Goal: Task Accomplishment & Management: Complete application form

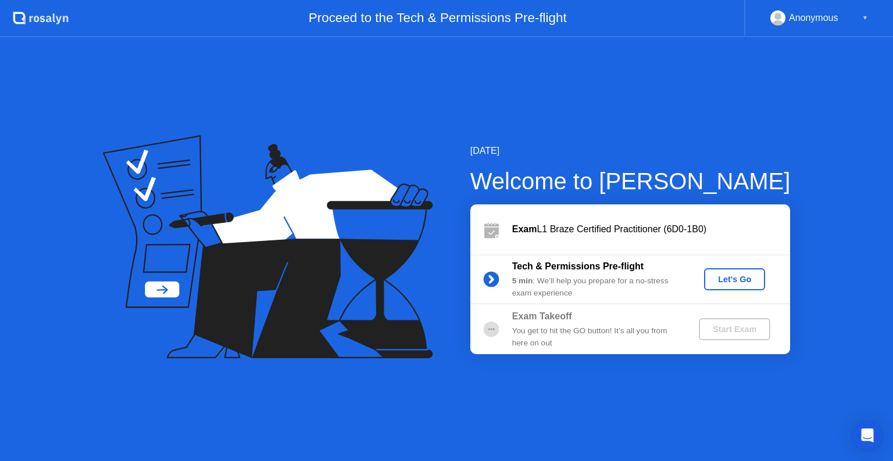
click at [731, 277] on div "Let's Go" at bounding box center [735, 279] width 52 height 9
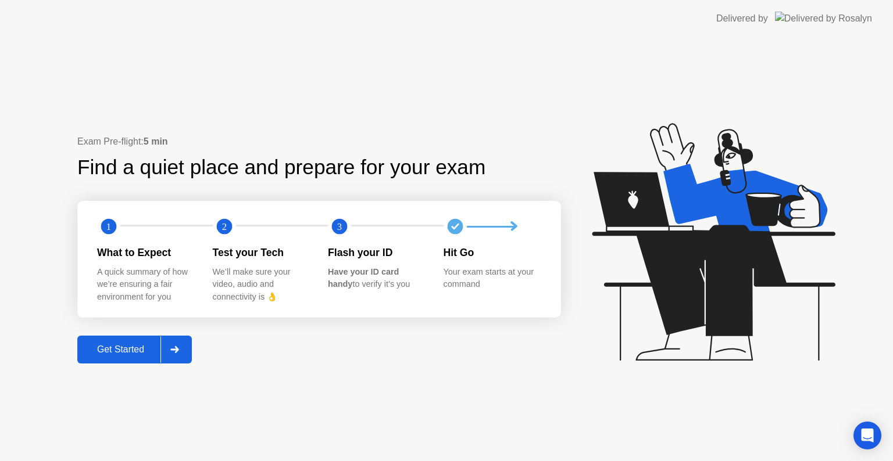
click at [144, 346] on div "Get Started" at bounding box center [121, 350] width 80 height 10
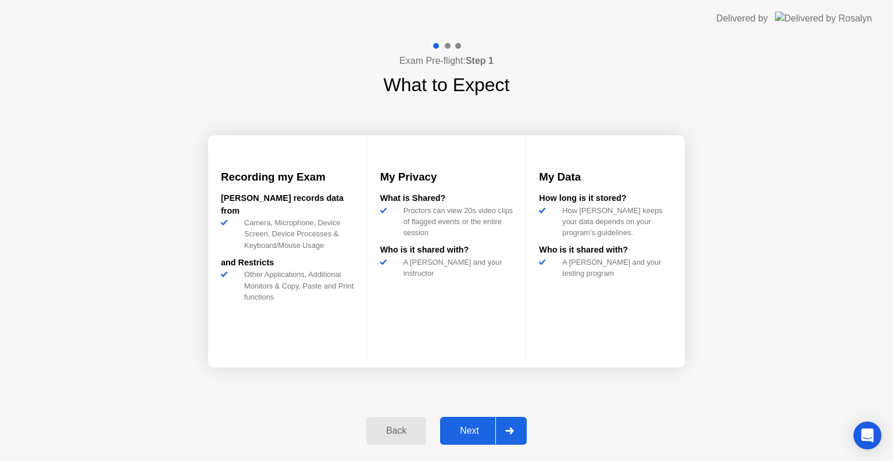
click at [485, 439] on button "Next" at bounding box center [483, 431] width 87 height 28
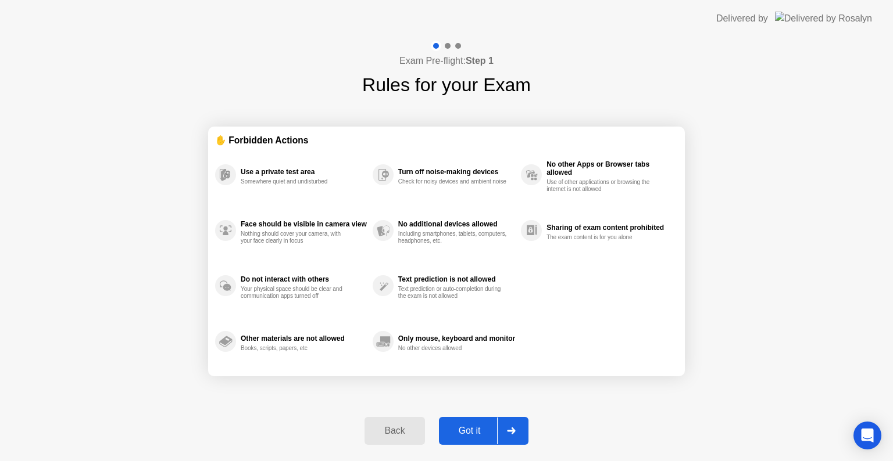
click at [485, 439] on button "Got it" at bounding box center [484, 431] width 90 height 28
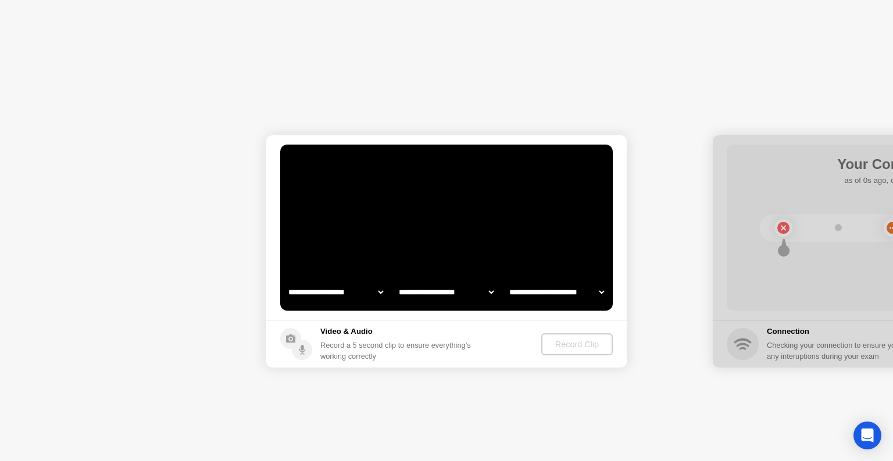
select select "**********"
select select "*******"
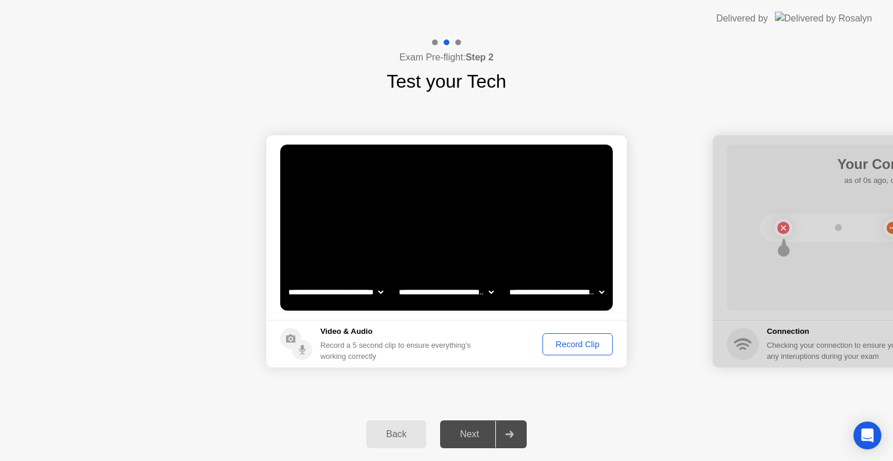
click at [571, 343] on div "Record Clip" at bounding box center [577, 344] width 62 height 9
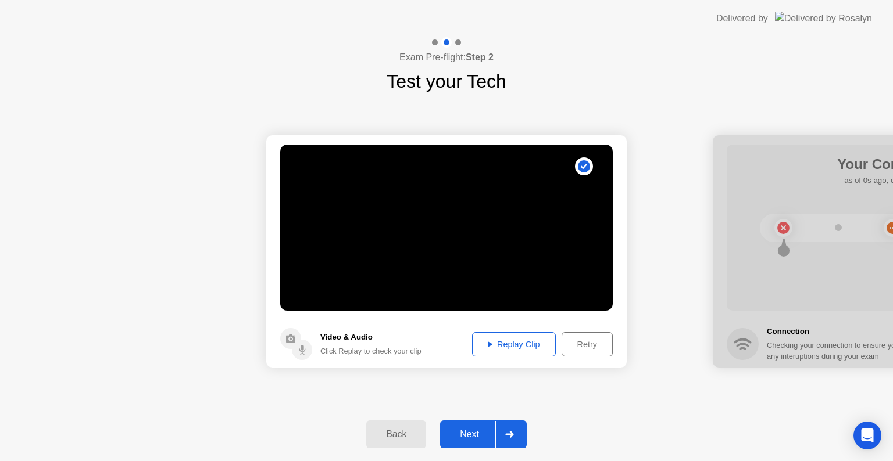
click at [486, 433] on div "Next" at bounding box center [469, 435] width 52 height 10
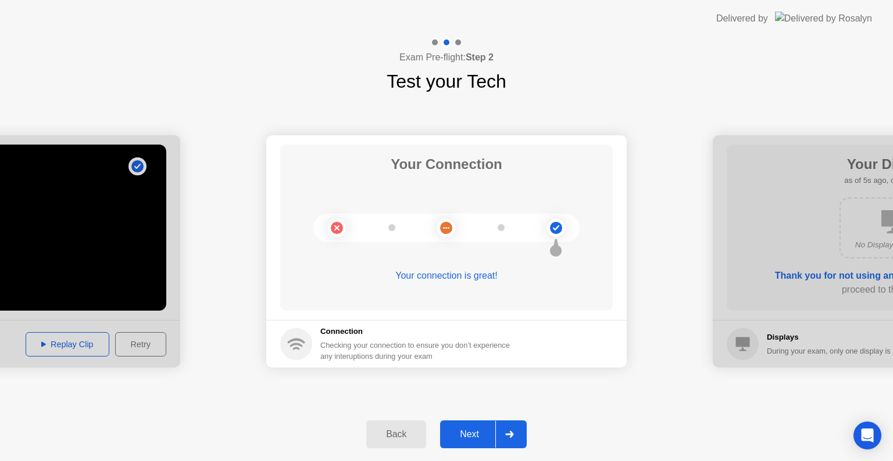
click at [486, 435] on div "Next" at bounding box center [469, 435] width 52 height 10
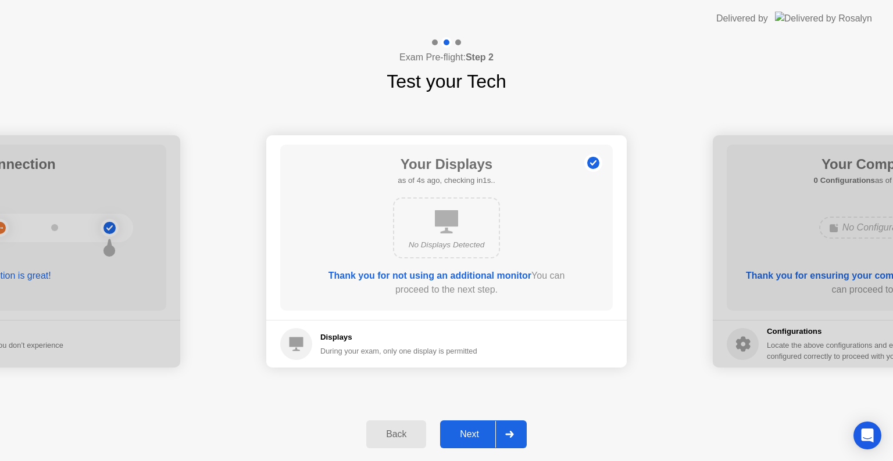
click at [513, 432] on icon at bounding box center [509, 434] width 9 height 7
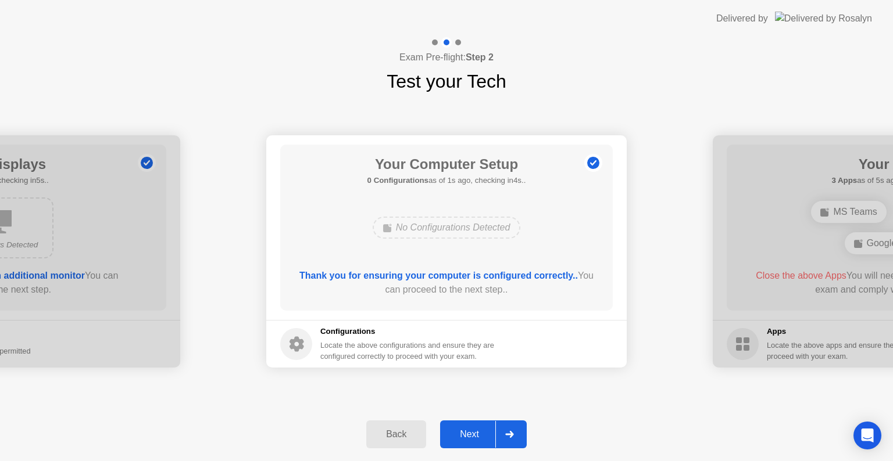
click at [513, 432] on icon at bounding box center [509, 434] width 9 height 7
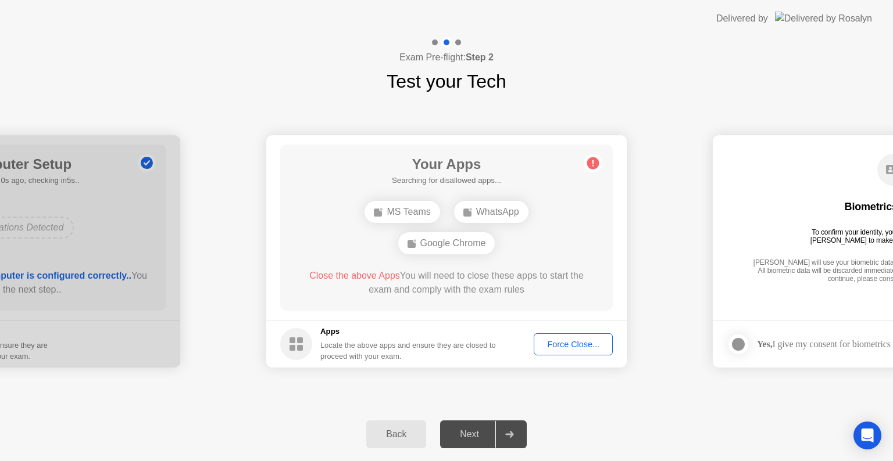
click at [560, 355] on button "Force Close..." at bounding box center [573, 345] width 79 height 22
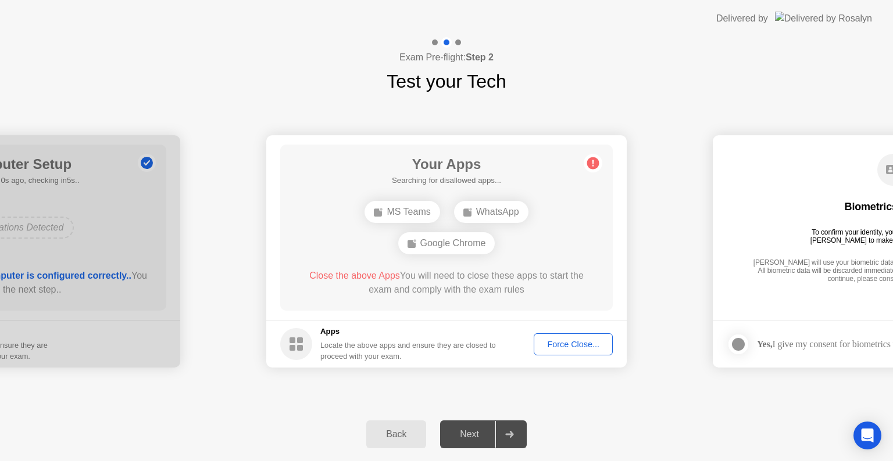
click at [564, 349] on div "Force Close..." at bounding box center [573, 344] width 71 height 9
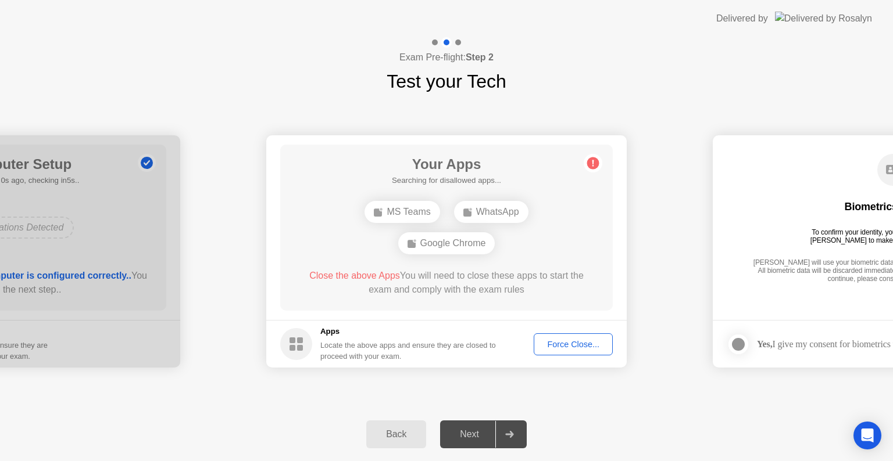
click at [564, 345] on div "Force Close..." at bounding box center [573, 344] width 71 height 9
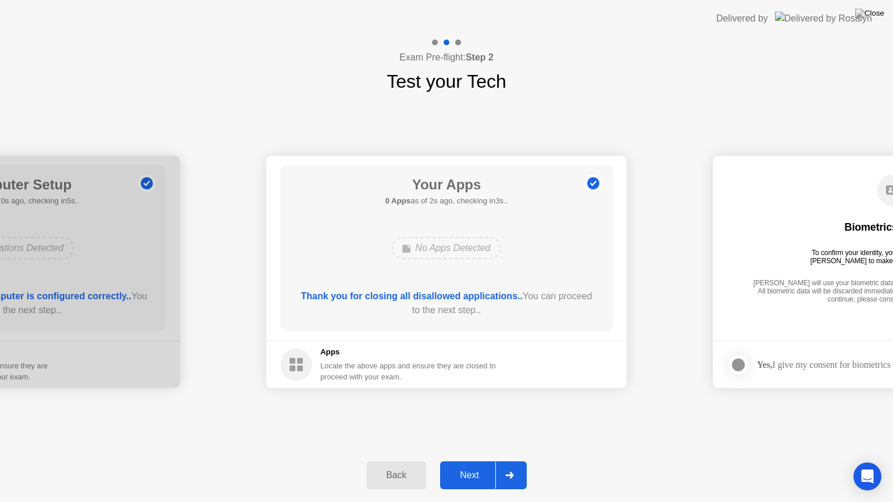
click at [509, 461] on icon at bounding box center [509, 475] width 9 height 7
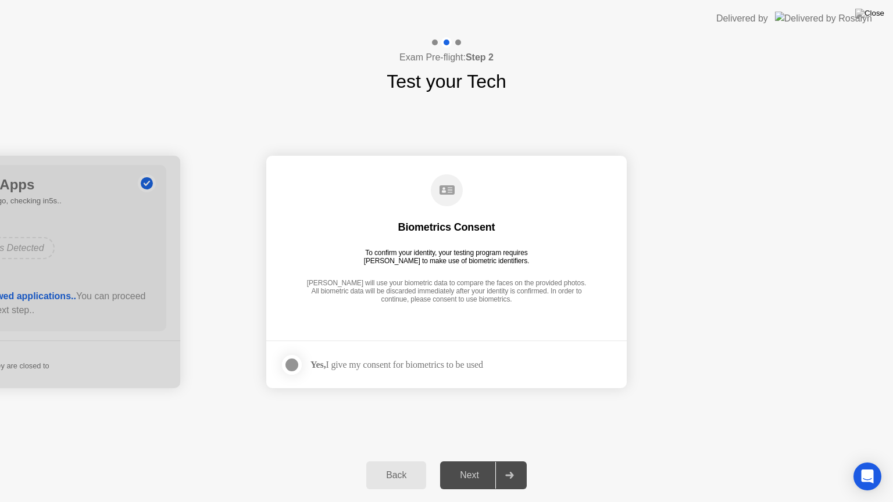
click at [295, 362] on div at bounding box center [292, 365] width 14 height 14
click at [493, 461] on div "Next" at bounding box center [469, 475] width 52 height 10
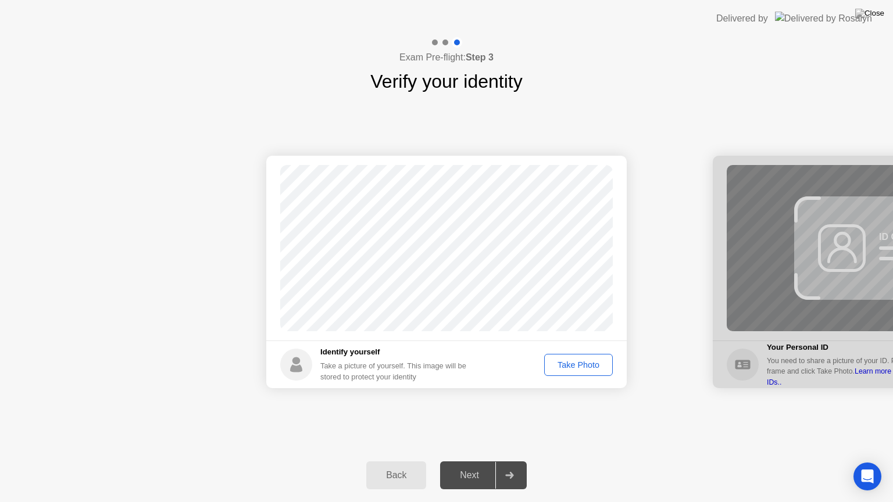
click at [493, 461] on div "Next" at bounding box center [469, 475] width 52 height 10
click at [592, 366] on div "Take Photo" at bounding box center [578, 364] width 60 height 9
click at [584, 363] on div "Retake" at bounding box center [585, 364] width 45 height 9
click at [584, 363] on div "Take Photo" at bounding box center [578, 364] width 60 height 9
click at [474, 461] on button "Next" at bounding box center [483, 475] width 87 height 28
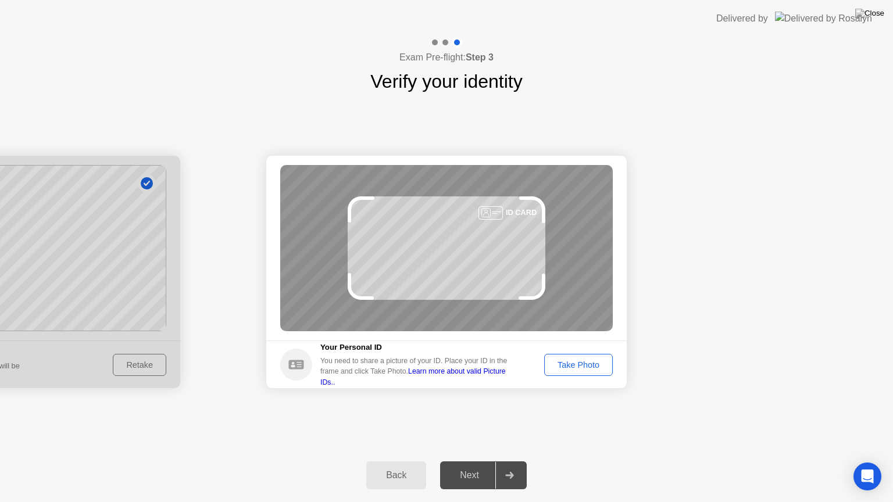
click at [577, 320] on div "ID CARD" at bounding box center [446, 248] width 332 height 166
click at [574, 343] on footer "Your Personal ID You need to share a picture of your ID. Place your ID in the f…" at bounding box center [446, 365] width 360 height 48
click at [574, 351] on footer "Your Personal ID You need to share a picture of your ID. Place your ID in the f…" at bounding box center [446, 365] width 360 height 48
click at [575, 362] on div "Take Photo" at bounding box center [578, 364] width 60 height 9
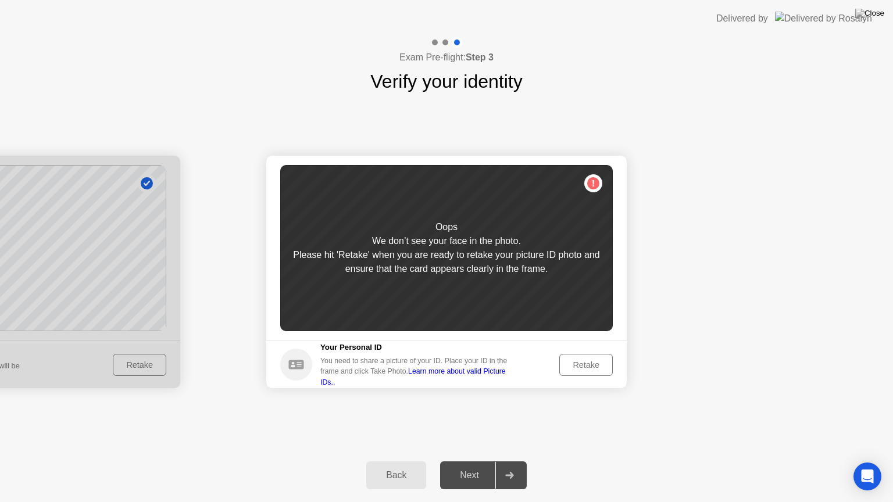
click at [575, 362] on div "Retake" at bounding box center [585, 364] width 45 height 9
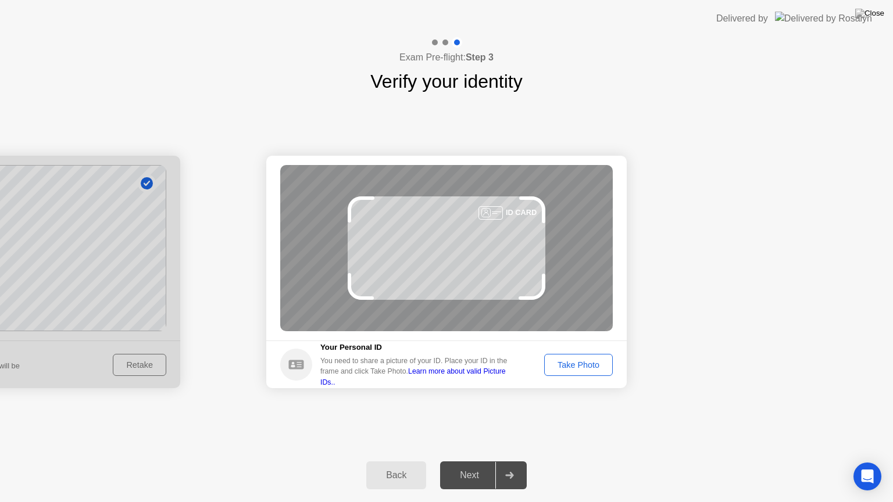
click at [575, 362] on div "Take Photo" at bounding box center [578, 364] width 60 height 9
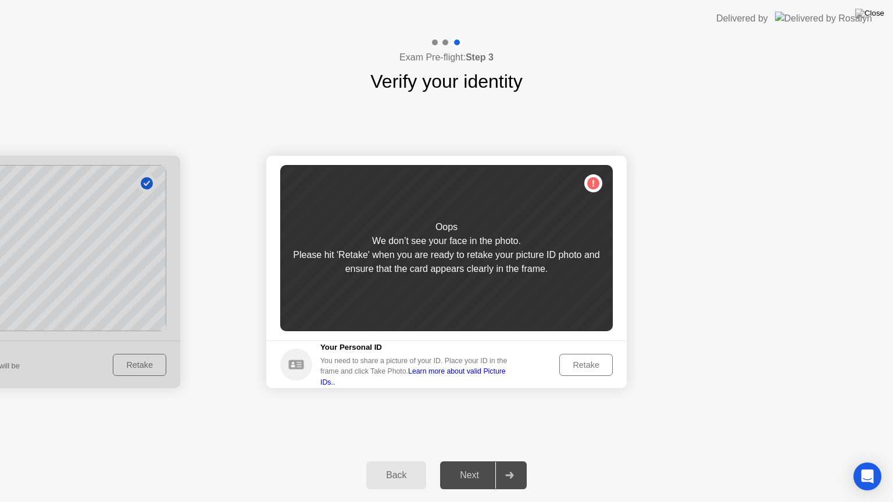
click at [575, 362] on div "Retake" at bounding box center [585, 364] width 45 height 9
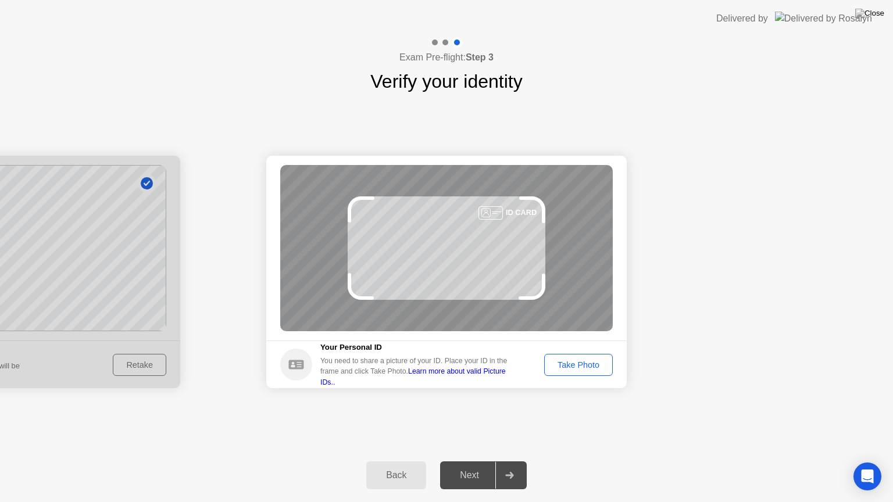
click at [575, 362] on div "Take Photo" at bounding box center [578, 364] width 60 height 9
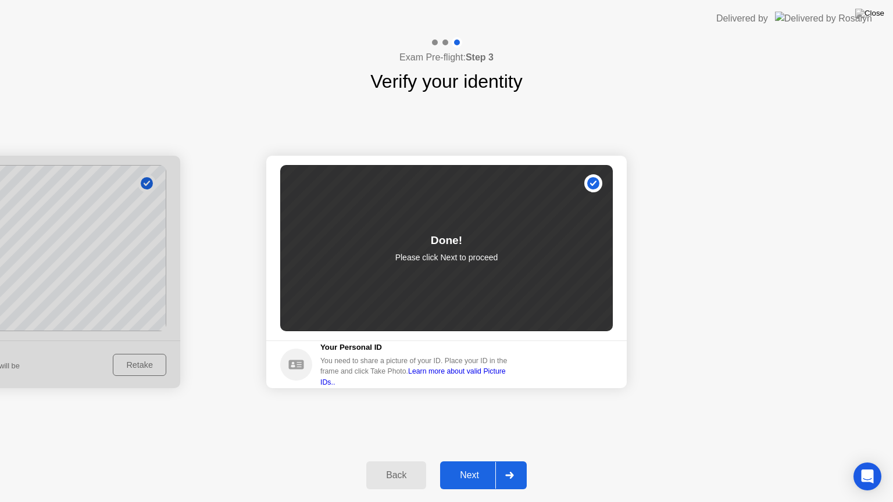
click at [466, 461] on div "Next" at bounding box center [469, 475] width 52 height 10
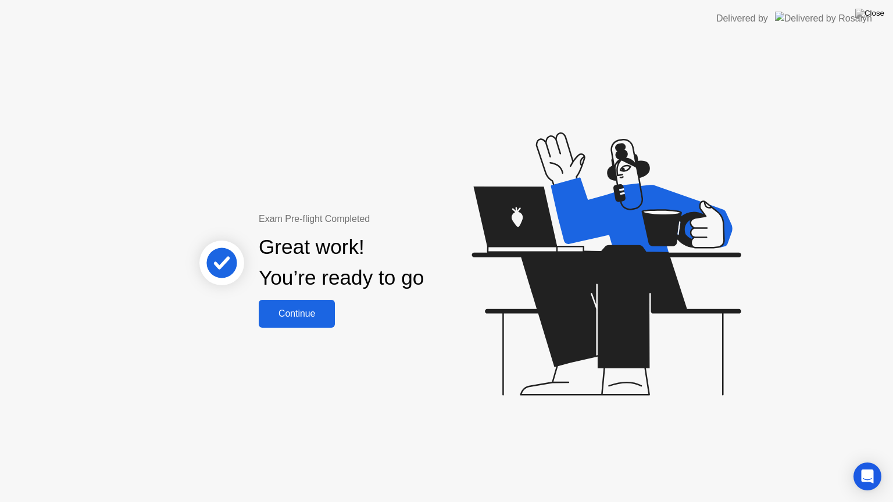
click at [313, 319] on div "Continue" at bounding box center [296, 314] width 69 height 10
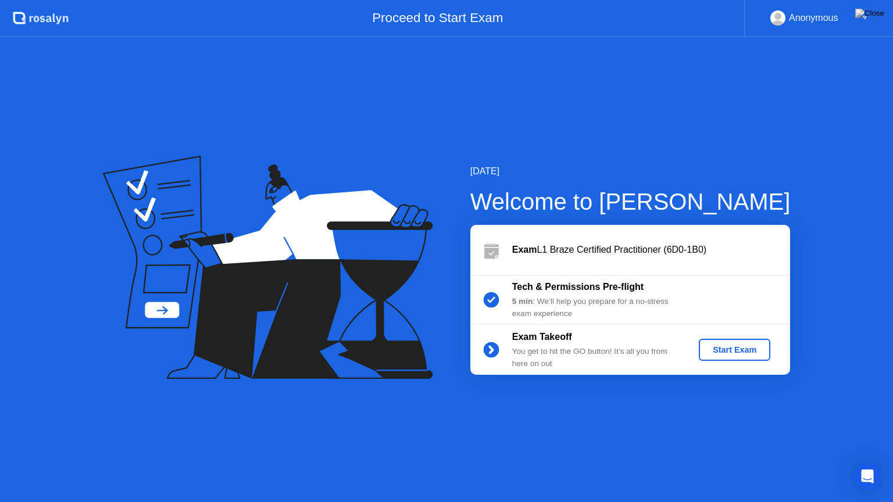
click at [735, 352] on div "Start Exam" at bounding box center [734, 349] width 62 height 9
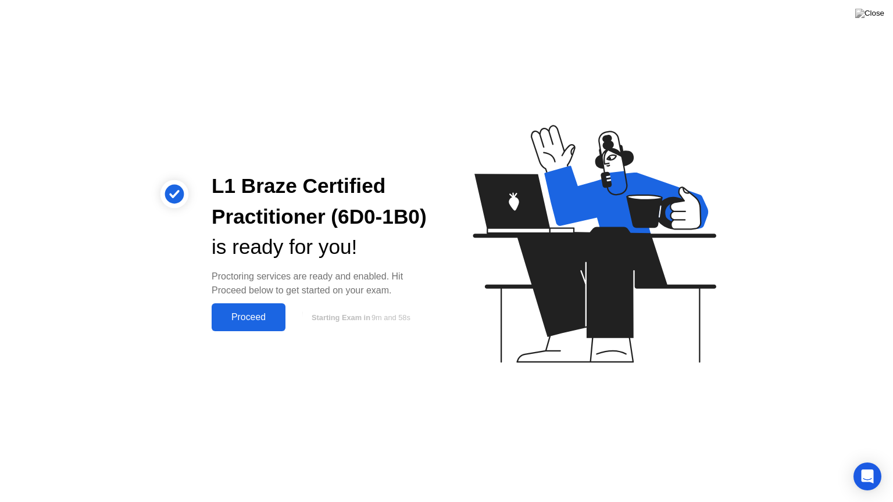
click at [252, 331] on button "Proceed" at bounding box center [249, 317] width 74 height 28
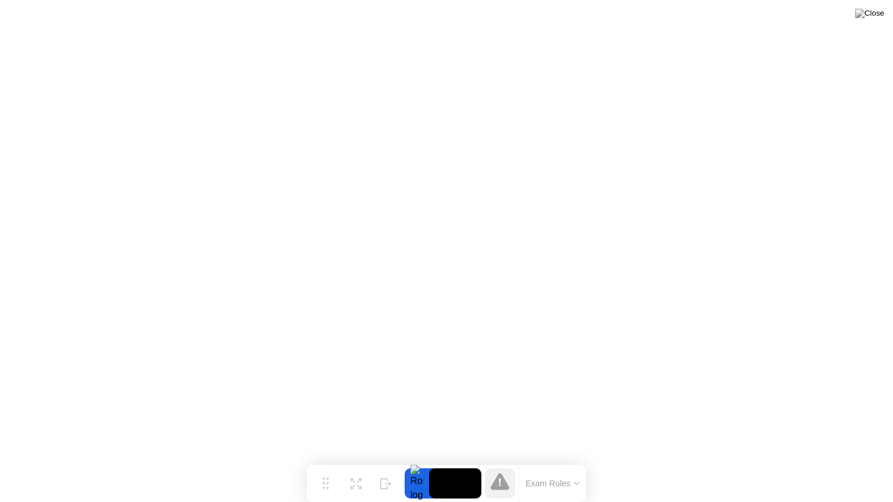
click at [577, 461] on icon at bounding box center [576, 483] width 5 height 2
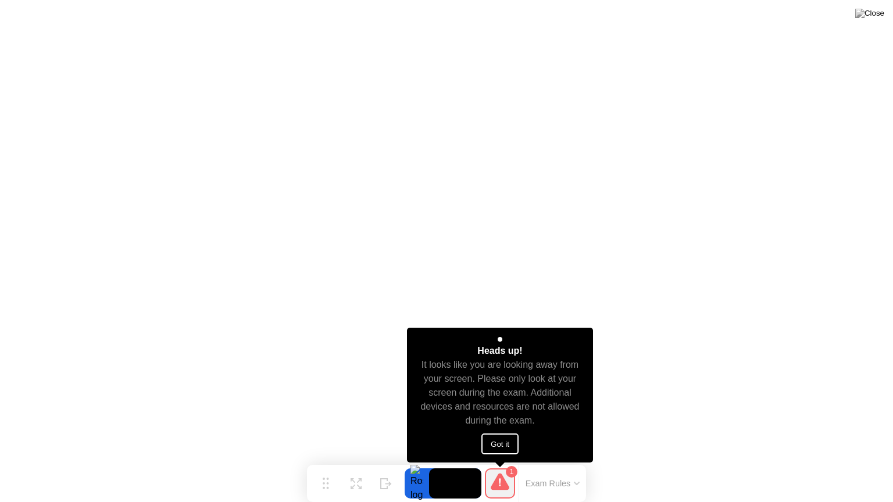
click at [501, 442] on button "Got it" at bounding box center [499, 444] width 37 height 21
